Goal: Information Seeking & Learning: Learn about a topic

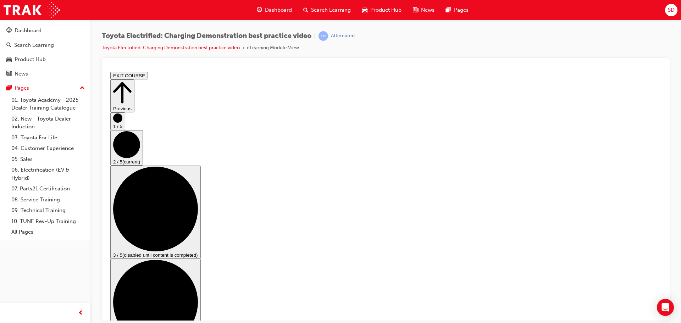
scroll to position [38, 0]
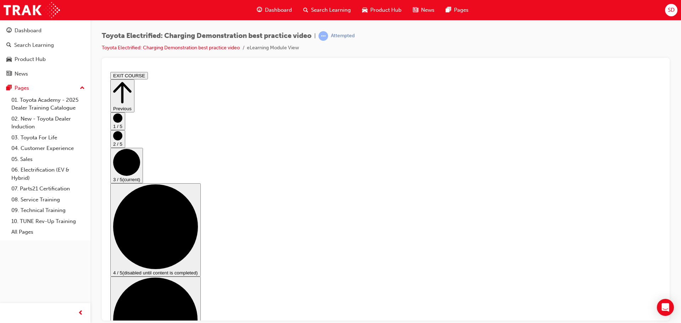
scroll to position [105, 0]
checkbox input "true"
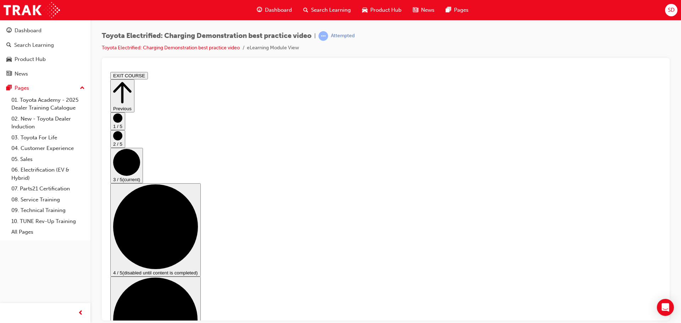
checkbox input "true"
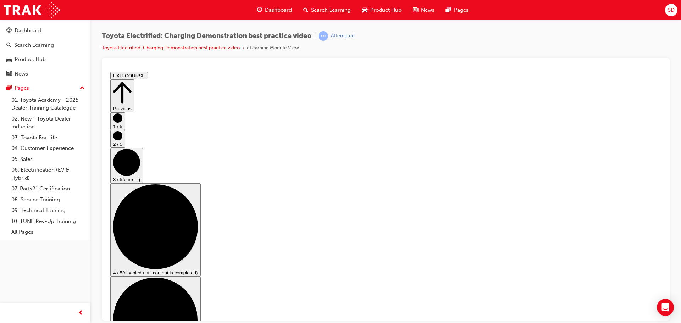
checkbox input "true"
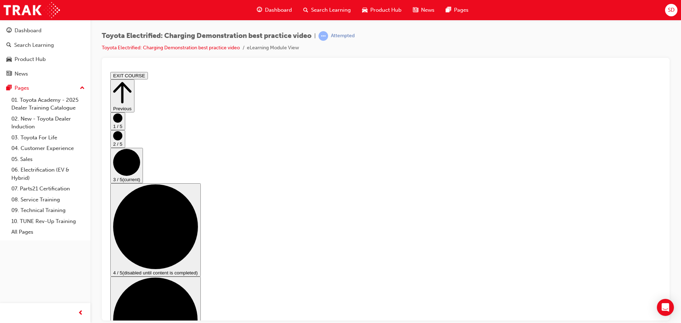
checkbox input "false"
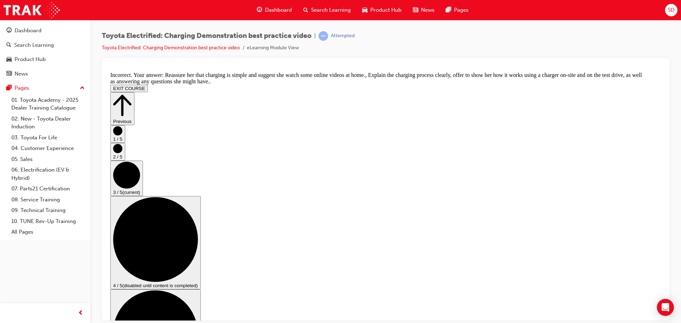
checkbox input "false"
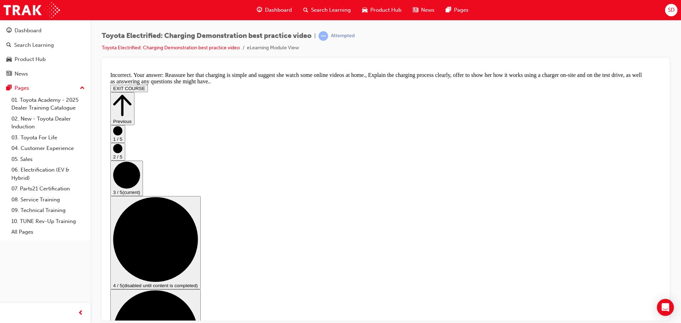
scroll to position [105, 0]
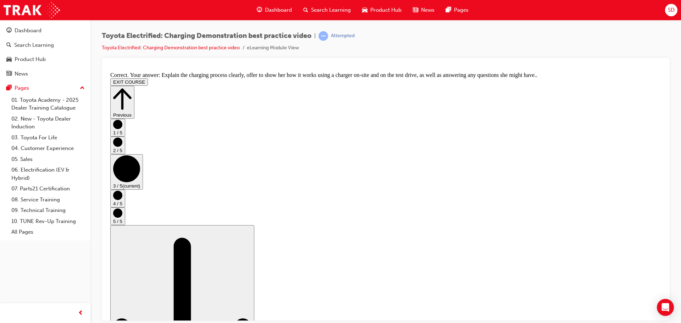
scroll to position [0, 0]
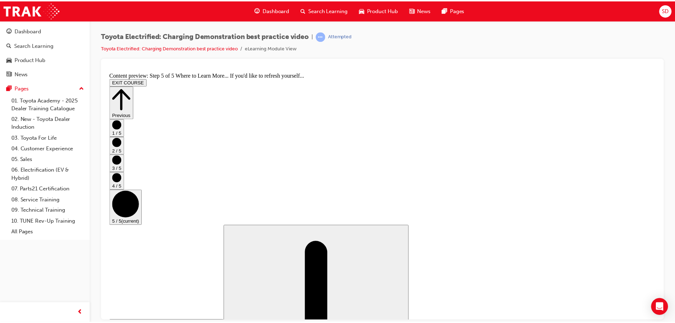
scroll to position [75, 0]
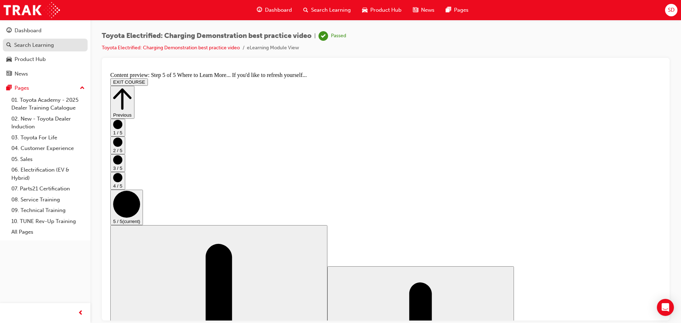
click at [64, 44] on div "Search Learning" at bounding box center [45, 45] width 78 height 9
